Goal: Information Seeking & Learning: Learn about a topic

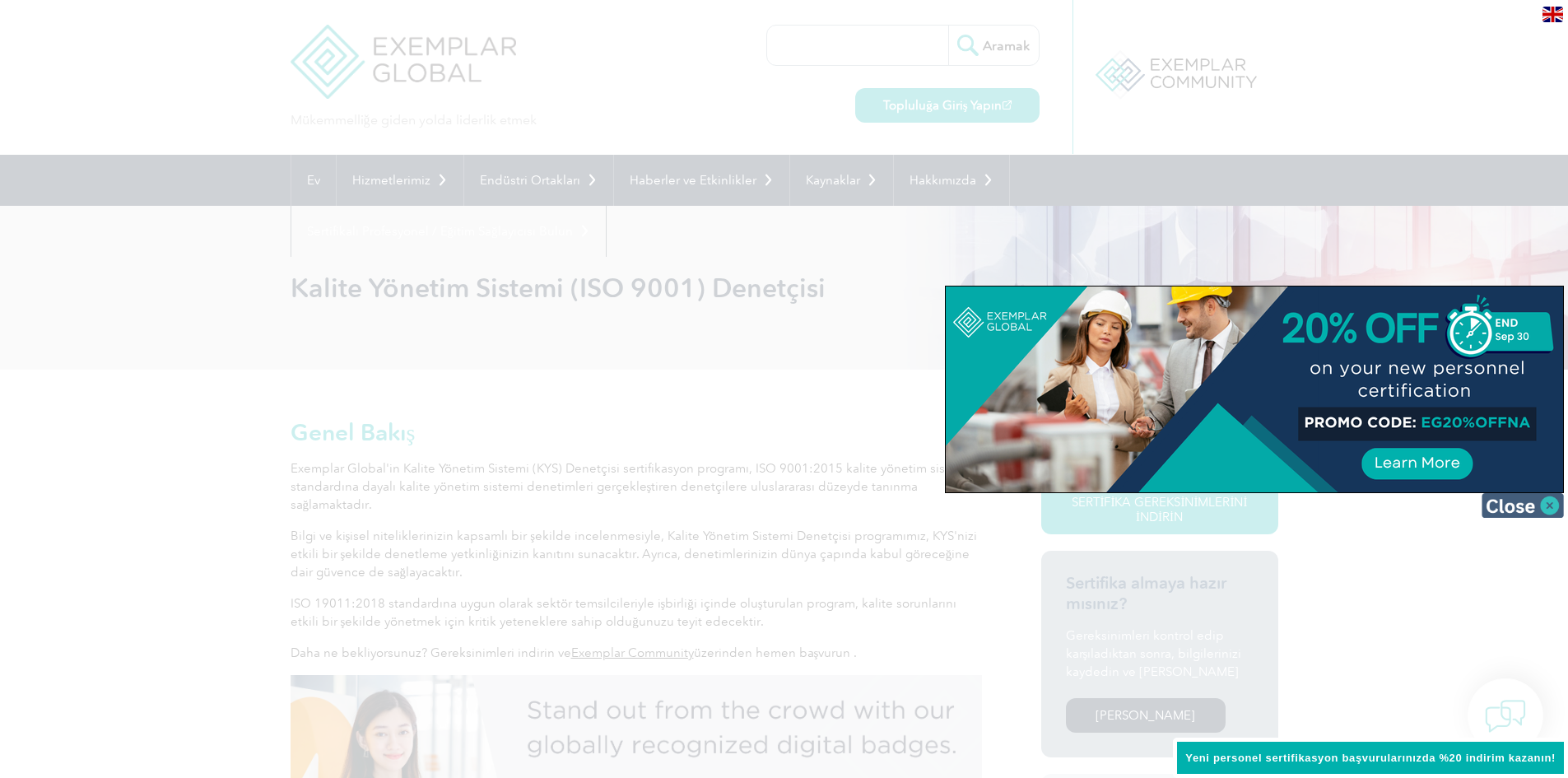
click at [1551, 511] on img at bounding box center [1523, 505] width 82 height 24
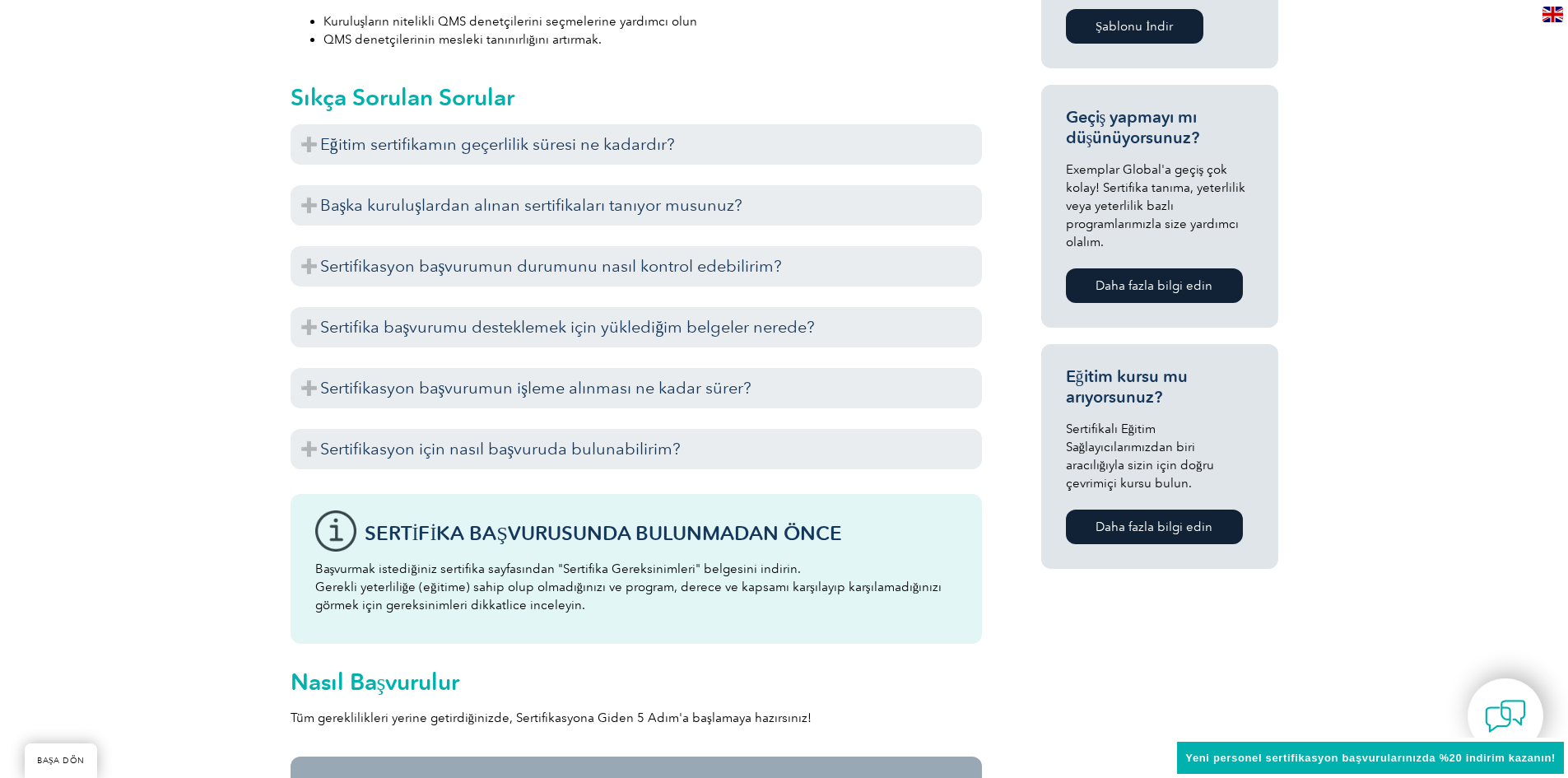
scroll to position [987, 0]
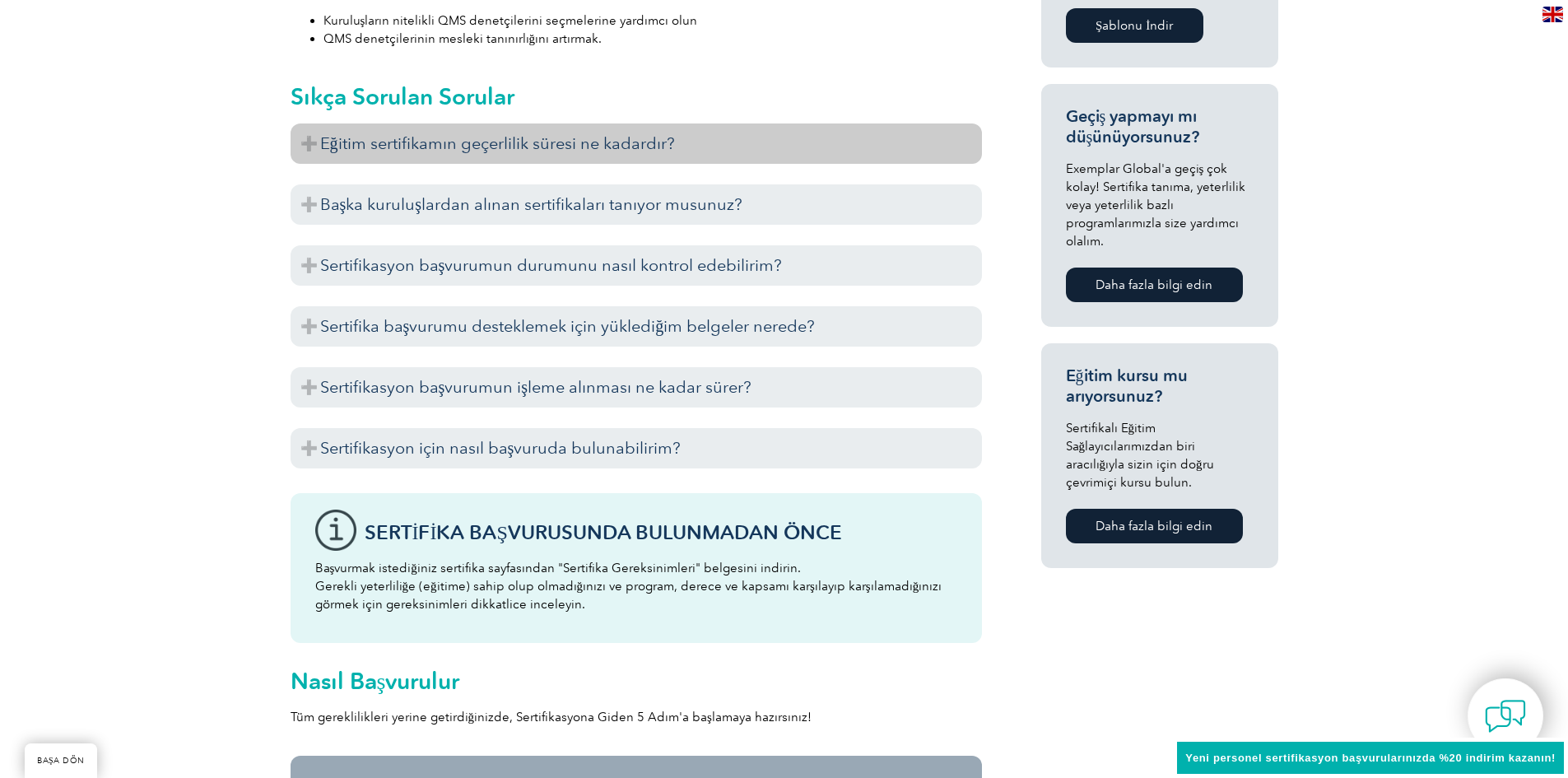
click at [315, 137] on h3 "Eğitim sertifikamın geçerlilik süresi ne kadardır?" at bounding box center [636, 144] width 692 height 40
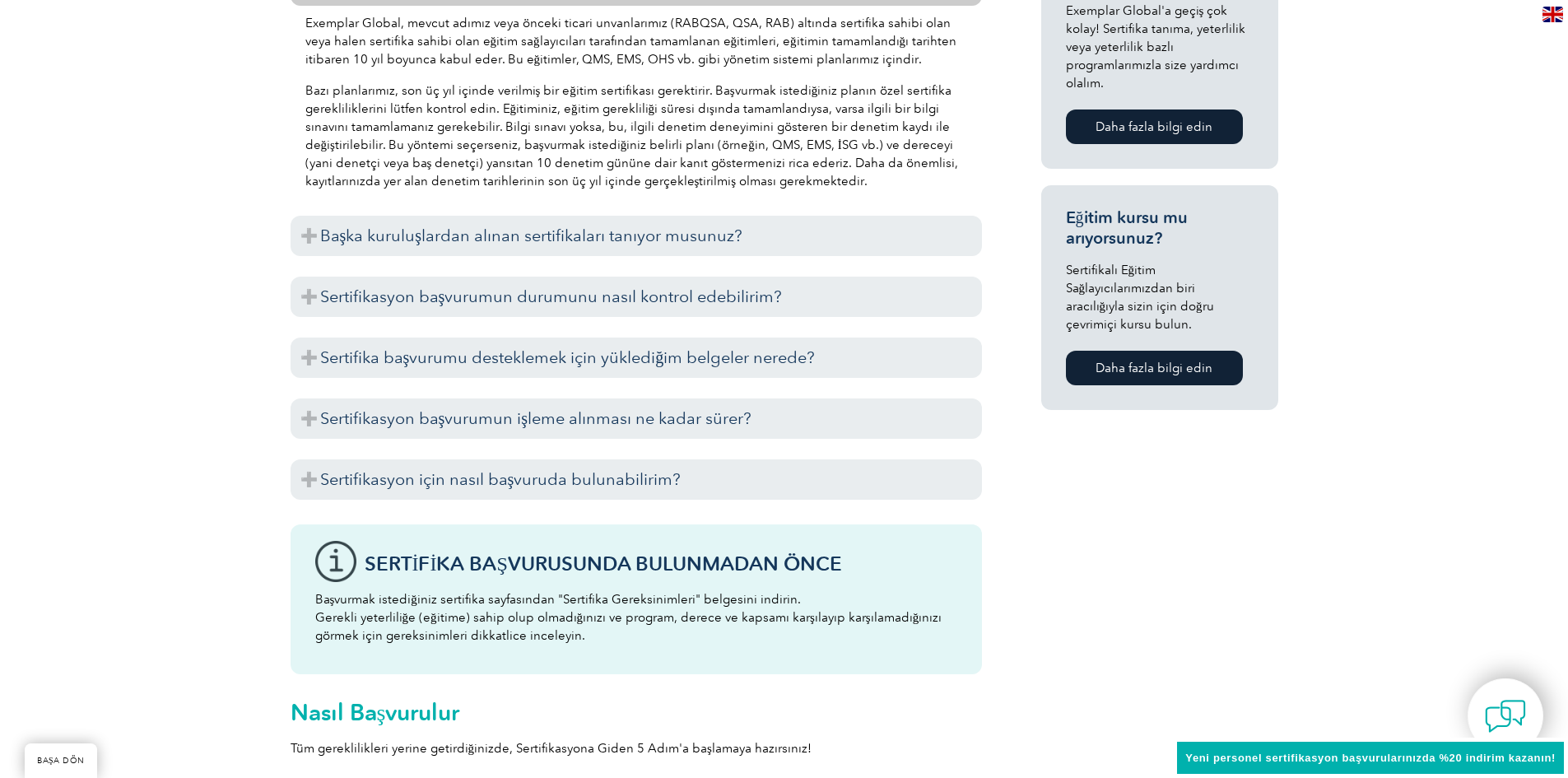
scroll to position [1152, 0]
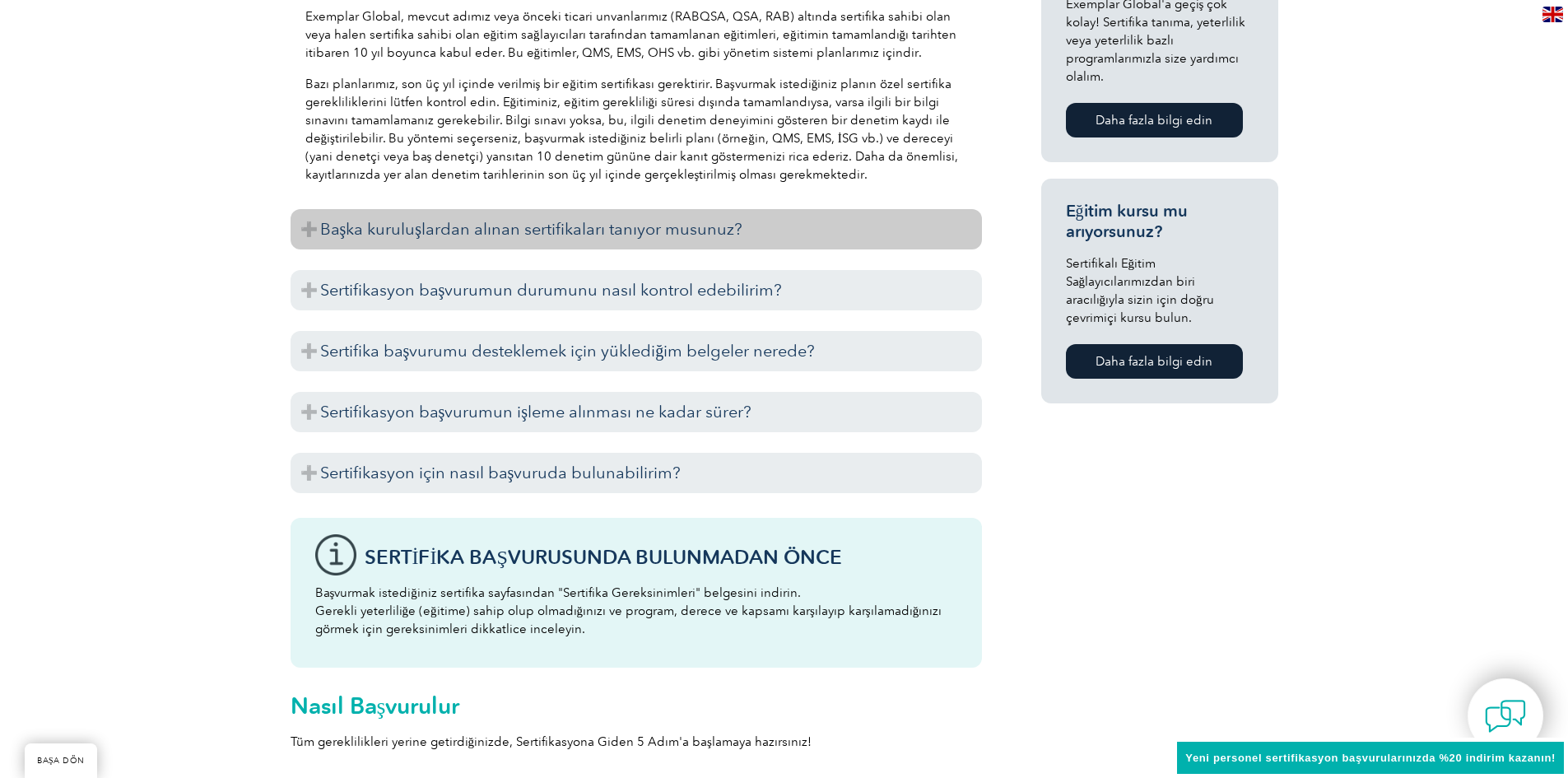
click at [308, 228] on h3 "Başka kuruluşlardan alınan sertifikaları tanıyor musunuz?" at bounding box center [636, 229] width 692 height 40
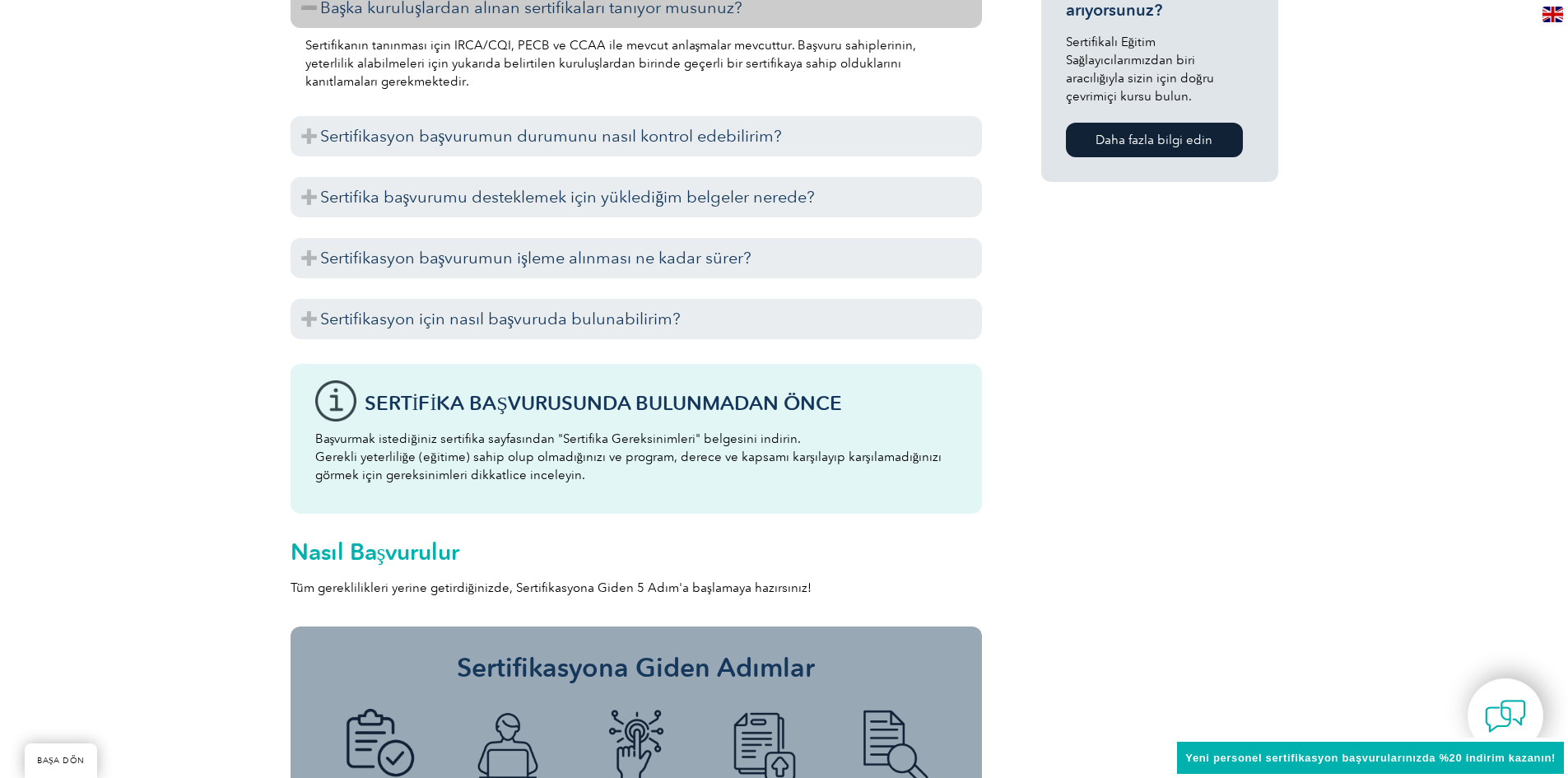
scroll to position [1399, 0]
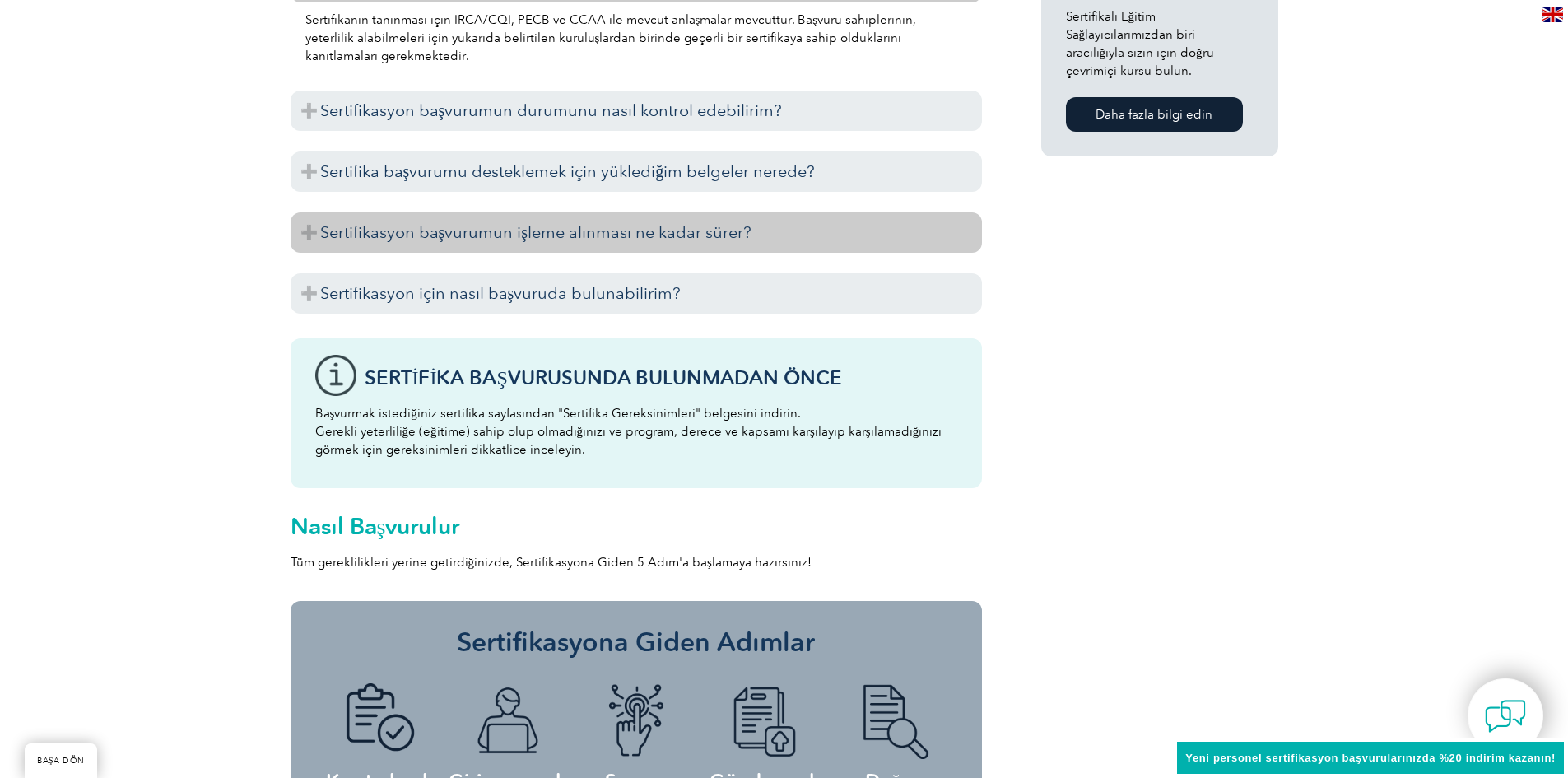
click at [305, 235] on h3 "Sertifikasyon başvurumun işleme alınması ne kadar sürer?" at bounding box center [636, 232] width 692 height 40
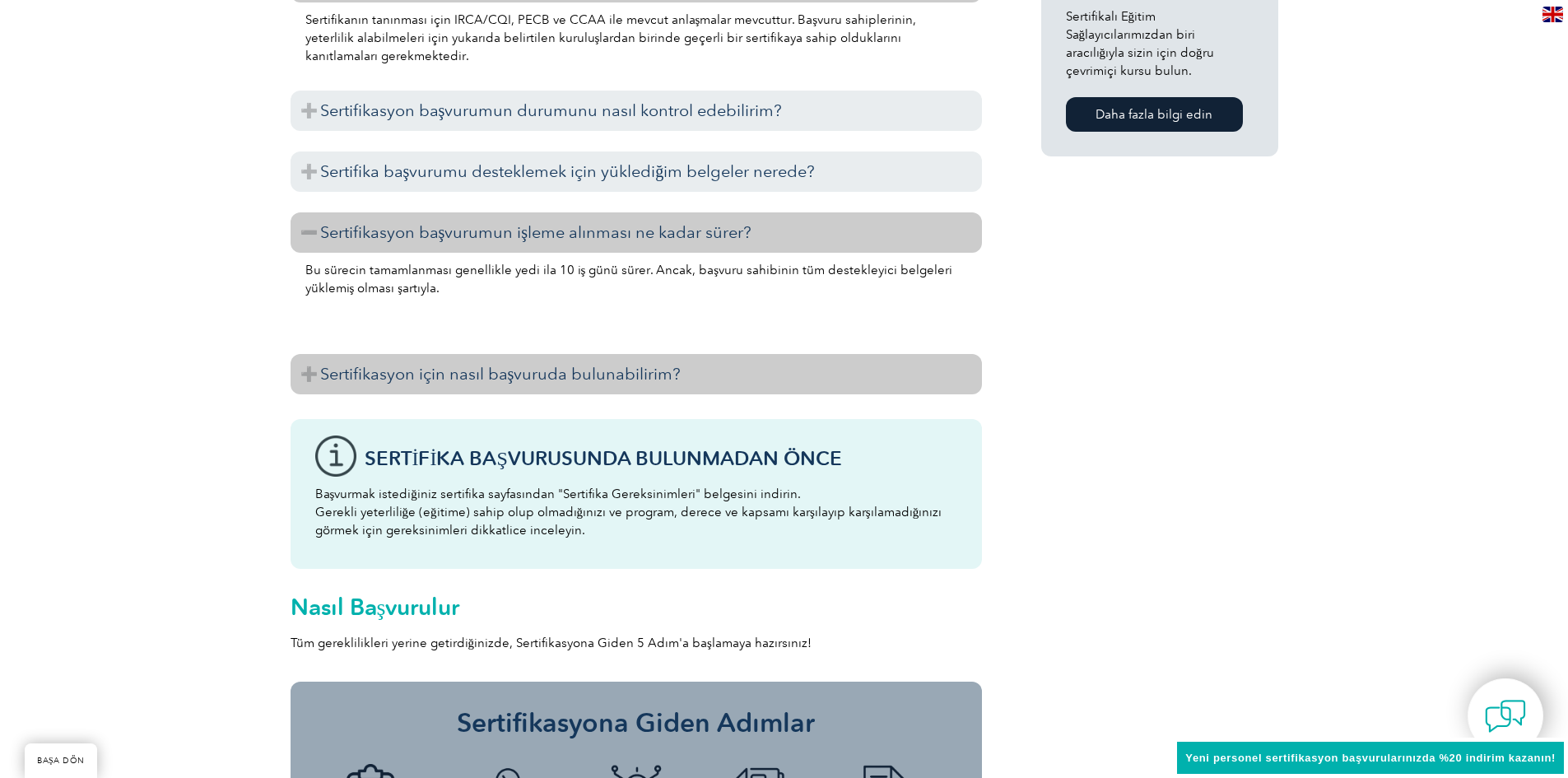
click at [307, 374] on h3 "Sertifikasyon için nasıl başvuruda bulunabilirim?" at bounding box center [636, 374] width 692 height 40
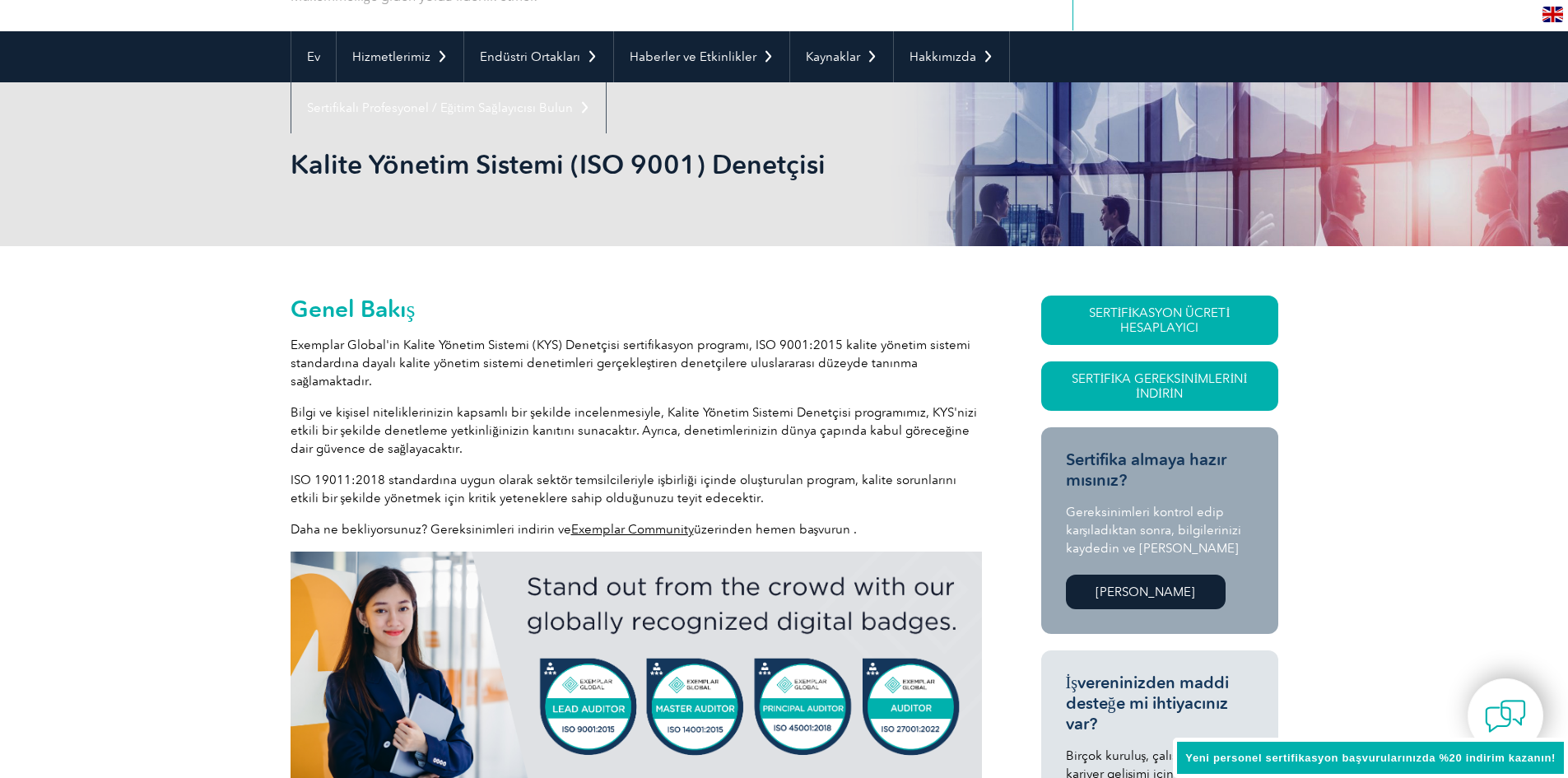
scroll to position [0, 0]
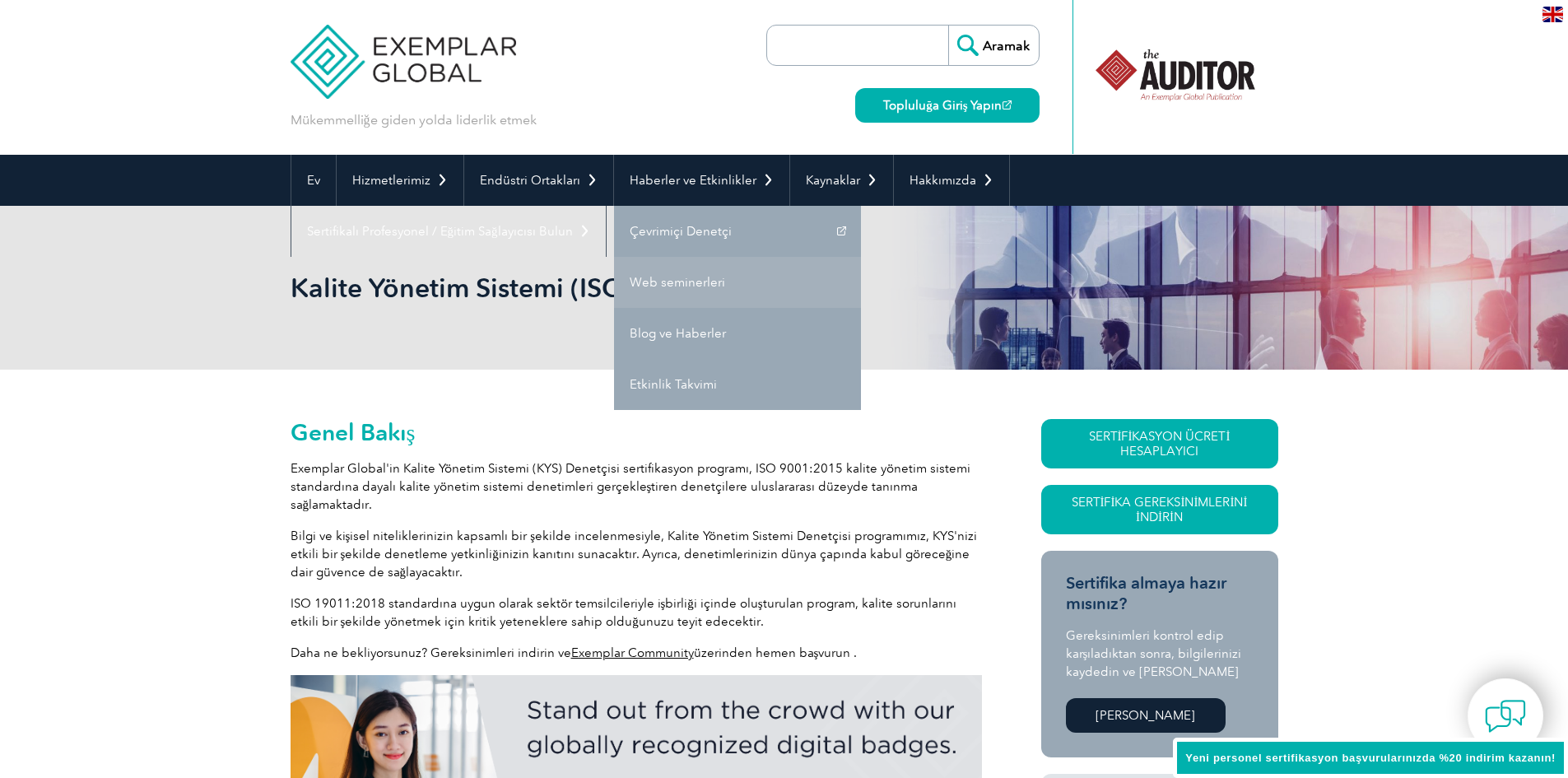
click at [680, 292] on link "Web seminerleri" at bounding box center [737, 282] width 247 height 51
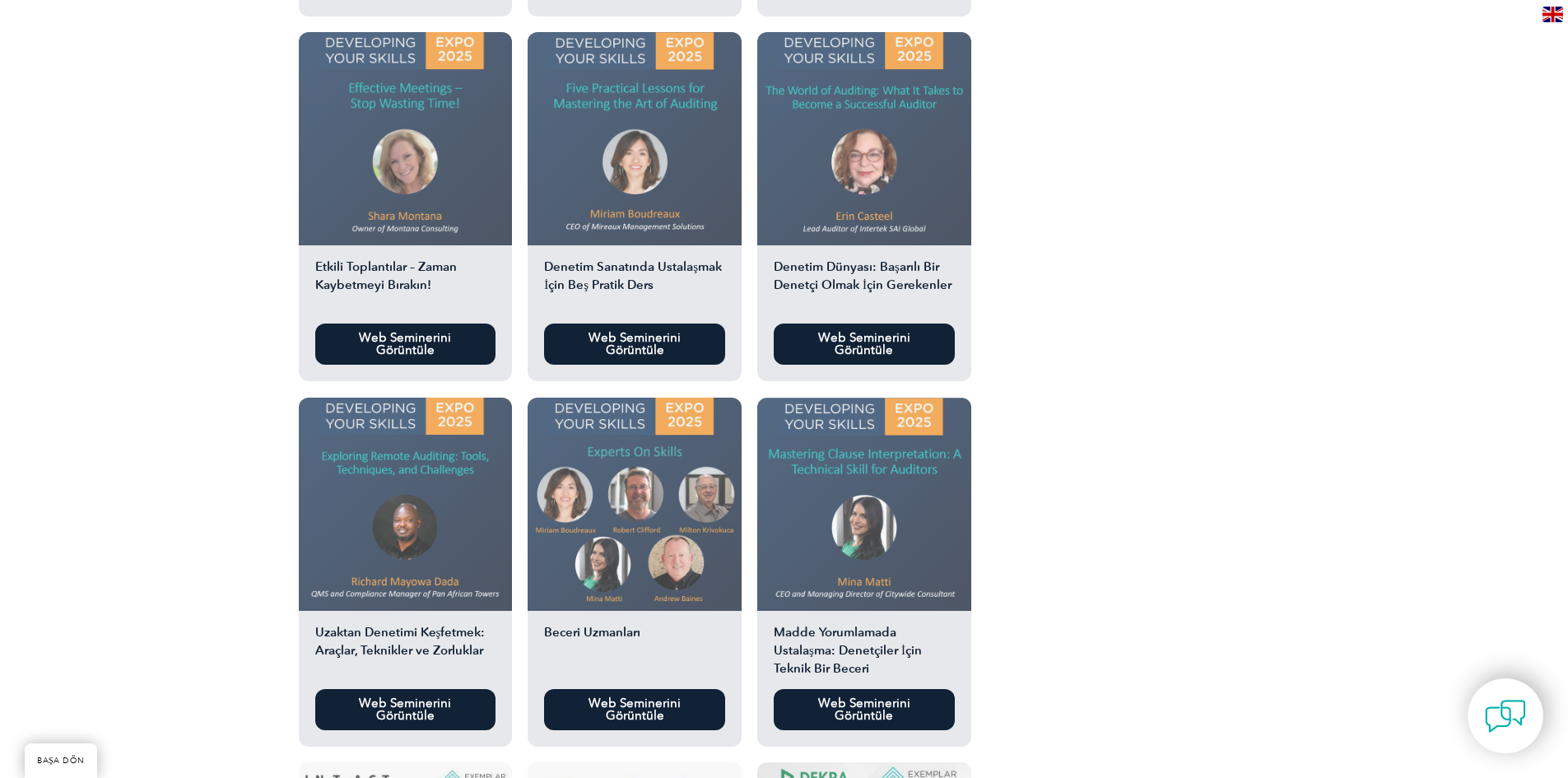
scroll to position [2169, 0]
